Goal: Information Seeking & Learning: Learn about a topic

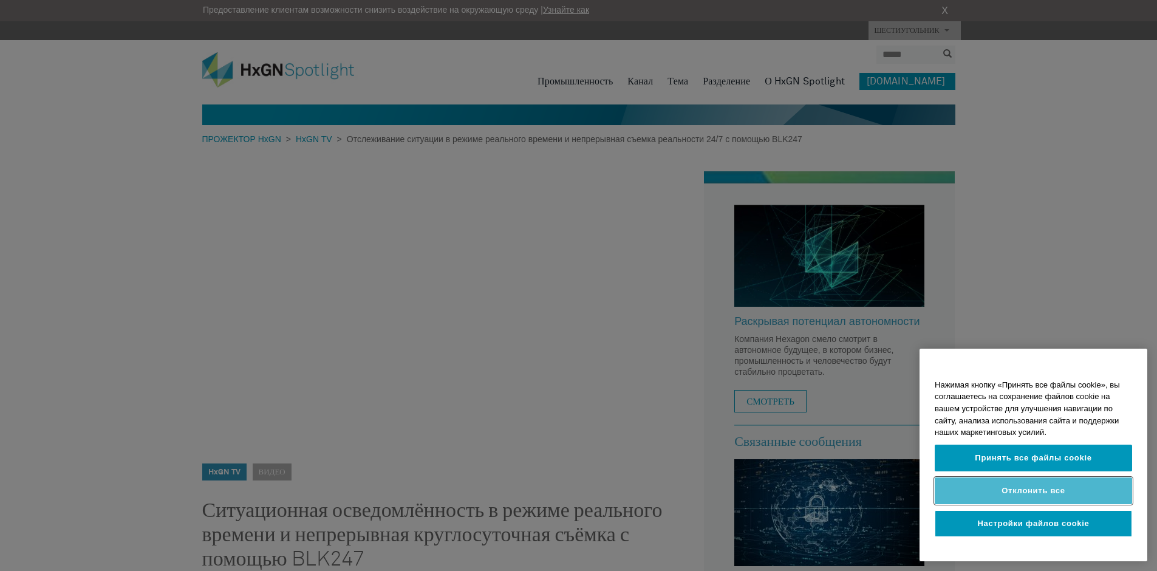
click at [979, 492] on button "Отклонить все" at bounding box center [1032, 490] width 197 height 27
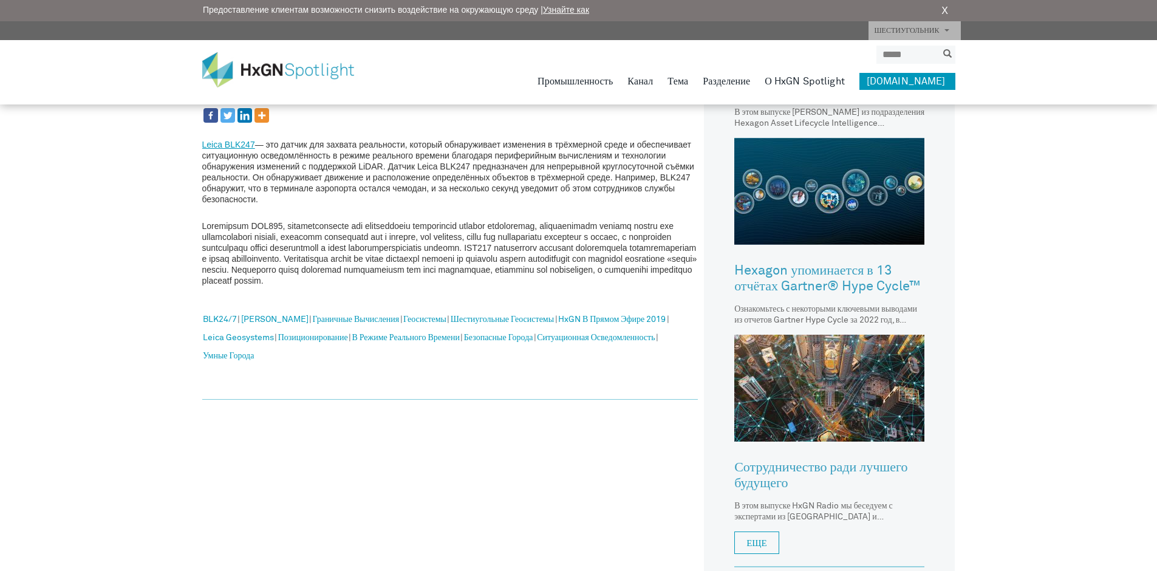
scroll to position [546, 0]
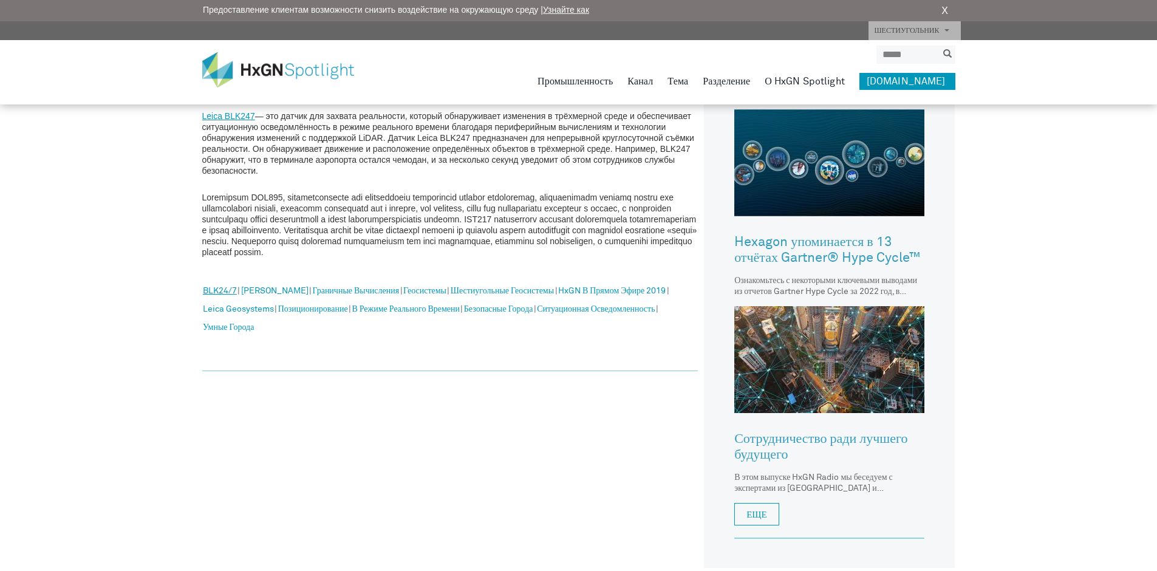
click at [224, 295] on link "BLK24/7" at bounding box center [220, 292] width 34 height 16
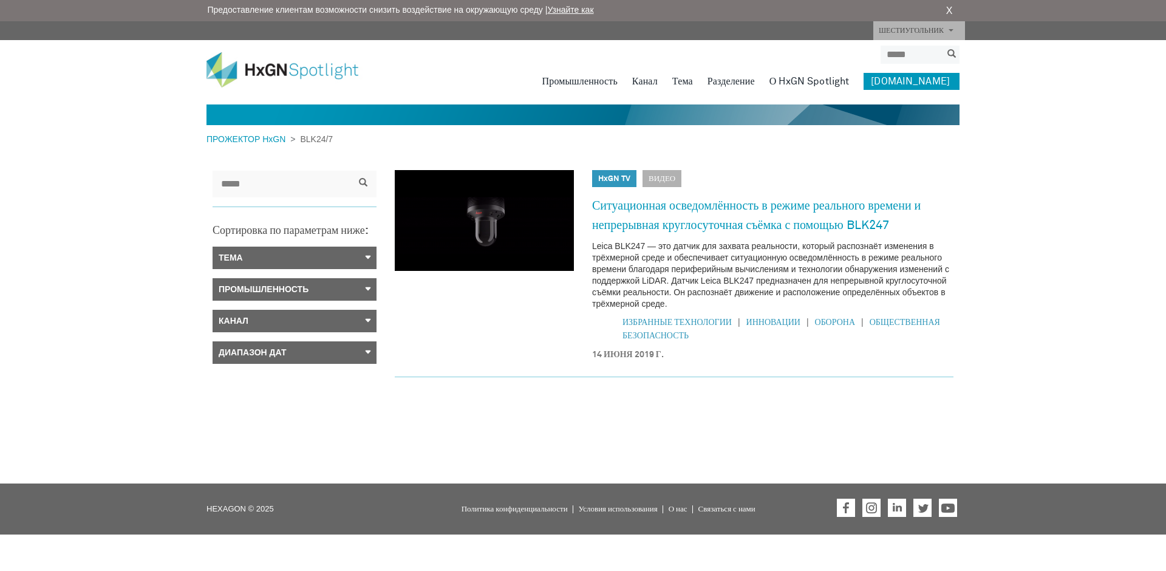
click at [668, 175] on span "Видео" at bounding box center [661, 178] width 39 height 17
click at [581, 246] on article "Телевизор HxGN HxGN TV Видео Ситуационная осведомлённость в режиме реального вр…" at bounding box center [674, 266] width 559 height 222
click at [642, 207] on link "Ситуационная осведомлённость в режиме реального времени и непрерывная круглосут…" at bounding box center [772, 215] width 361 height 39
